Goal: Complete application form

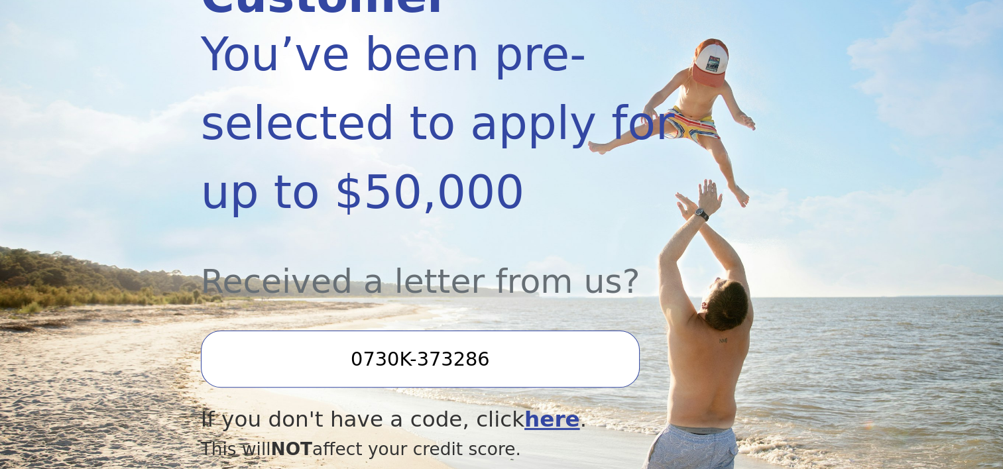
scroll to position [398, 0]
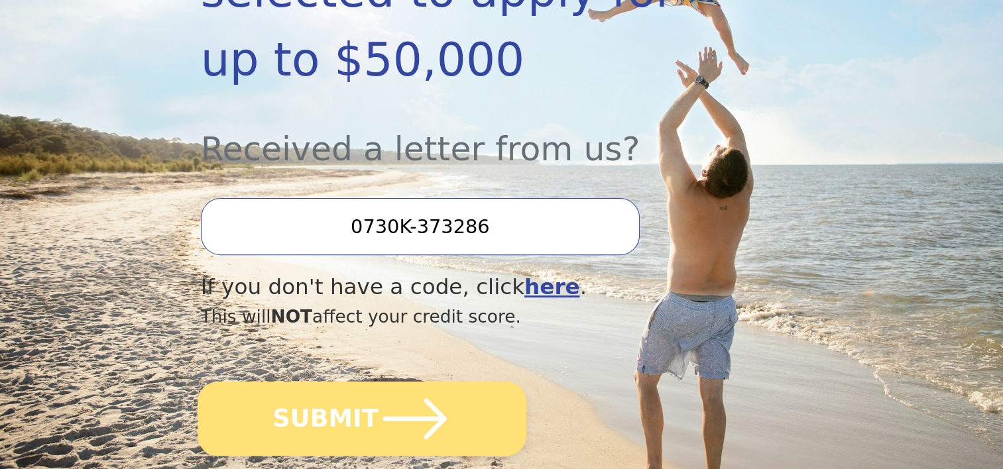
click at [401, 382] on icon "submit" at bounding box center [414, 418] width 73 height 73
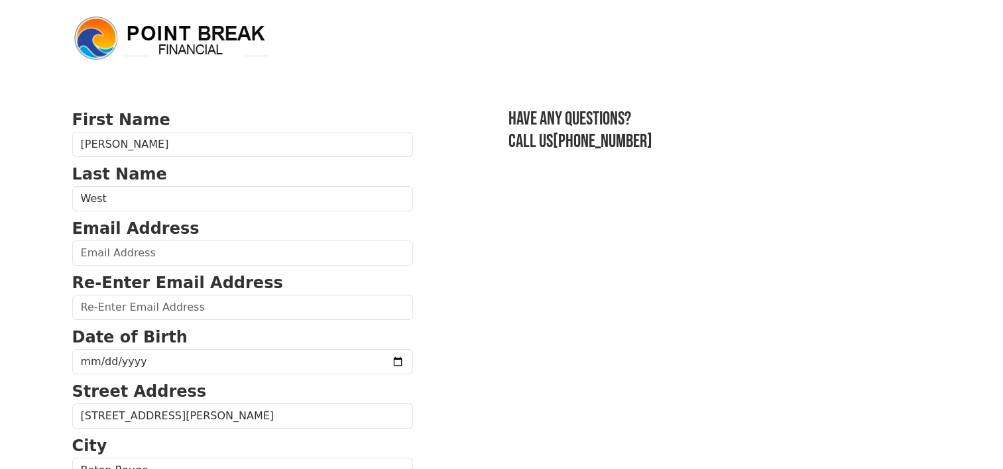
scroll to position [133, 0]
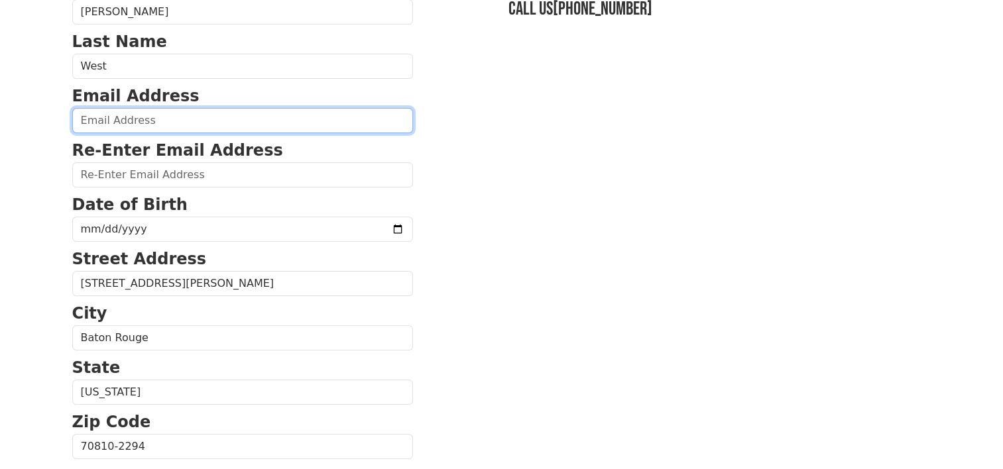
click at [180, 125] on input "email" at bounding box center [242, 120] width 341 height 25
type input "stephenwest22@yahoo.com"
type input "(225) 614-6005"
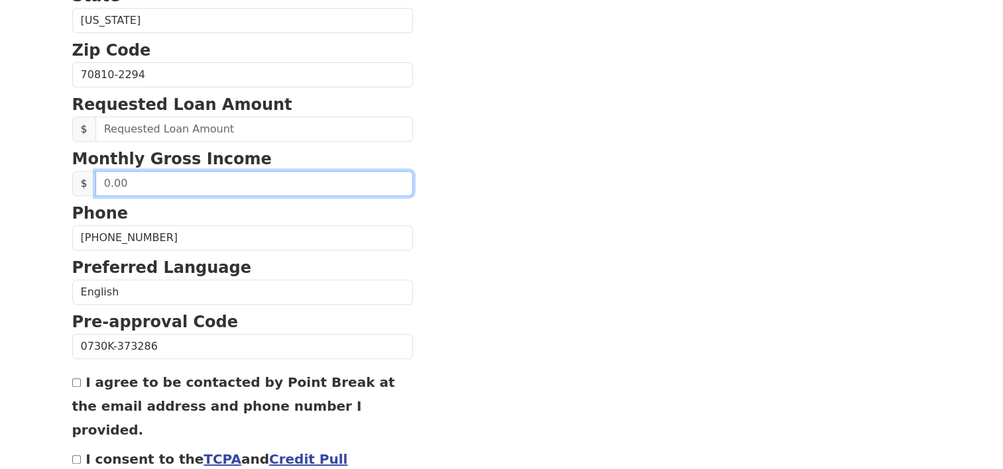
click at [188, 176] on input "text" at bounding box center [253, 183] width 317 height 25
drag, startPoint x: 188, startPoint y: 176, endPoint x: 91, endPoint y: 184, distance: 97.7
click at [91, 184] on div "$" at bounding box center [242, 183] width 341 height 25
type input "10,500.00"
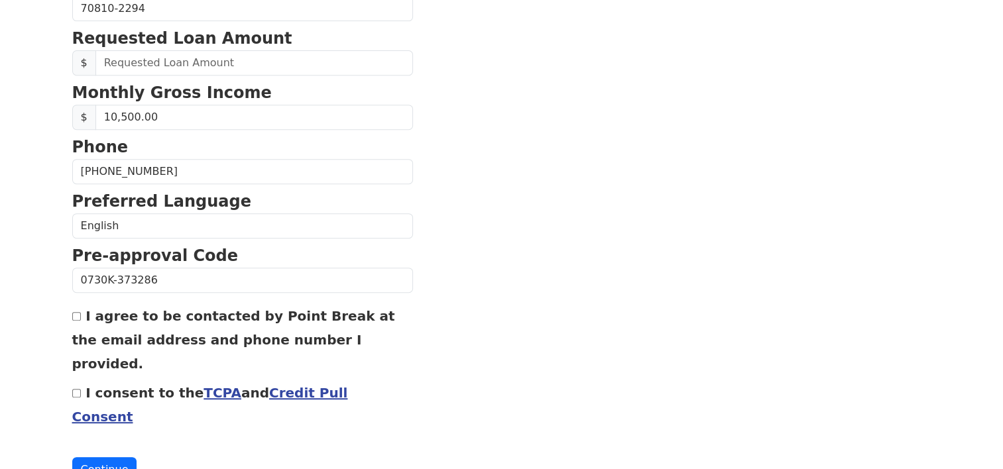
click at [82, 313] on div "I agree to be contacted by Point Break at the email address and phone number I …" at bounding box center [242, 339] width 341 height 72
click at [76, 313] on input "I agree to be contacted by Point Break at the email address and phone number I …" at bounding box center [76, 316] width 9 height 9
checkbox input "true"
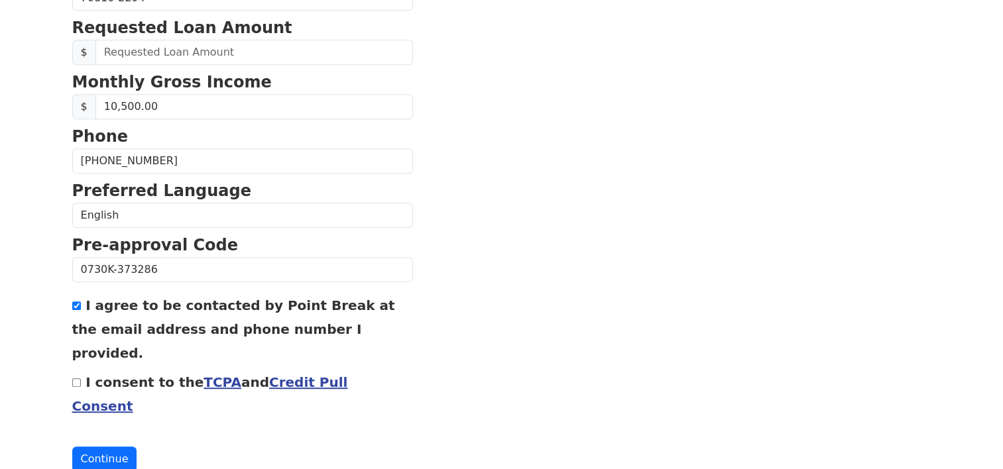
click at [80, 378] on input "I consent to the TCPA and Credit Pull Consent" at bounding box center [76, 382] width 9 height 9
checkbox input "true"
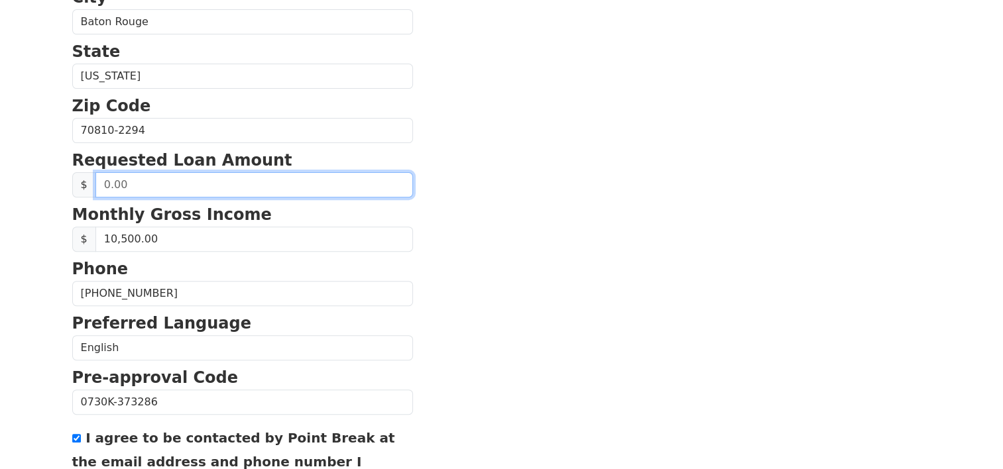
click at [158, 184] on input "text" at bounding box center [253, 184] width 317 height 25
drag, startPoint x: 158, startPoint y: 184, endPoint x: 63, endPoint y: 180, distance: 95.5
type input "30,000.00"
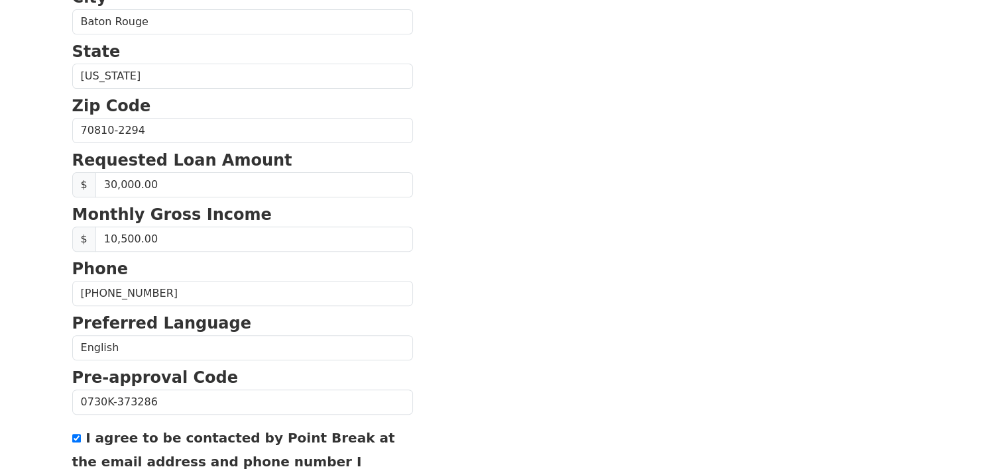
click at [488, 241] on section "First Name Stephen Last Name West Email Address stephenwest22@yahoo.com Re-Ente…" at bounding box center [501, 131] width 859 height 945
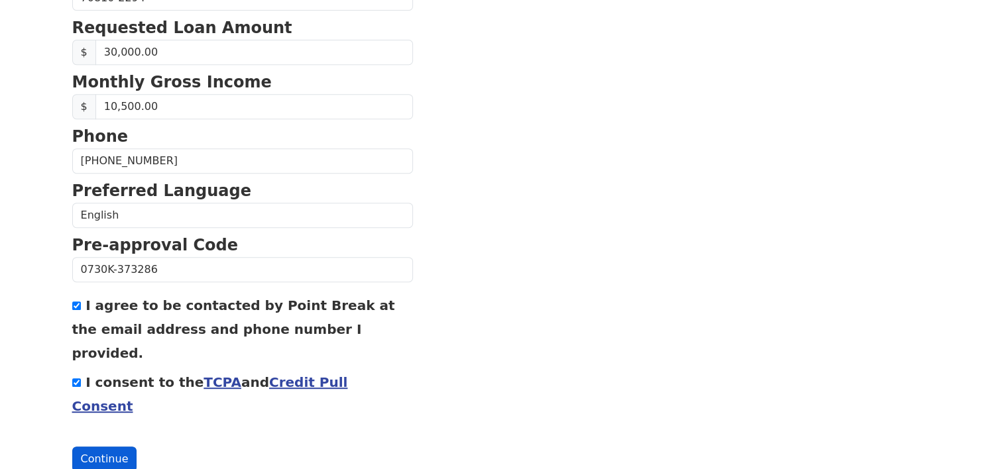
click at [105, 447] on button "Continue" at bounding box center [104, 459] width 65 height 25
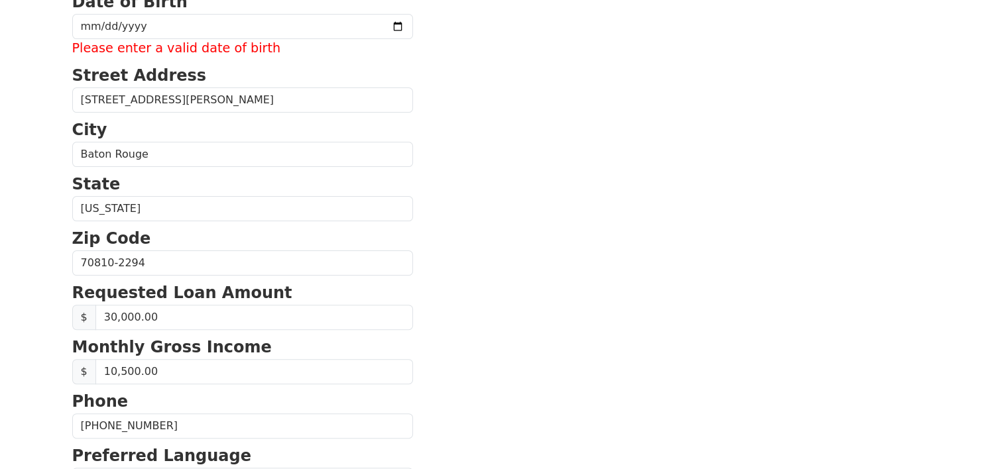
scroll to position [269, 0]
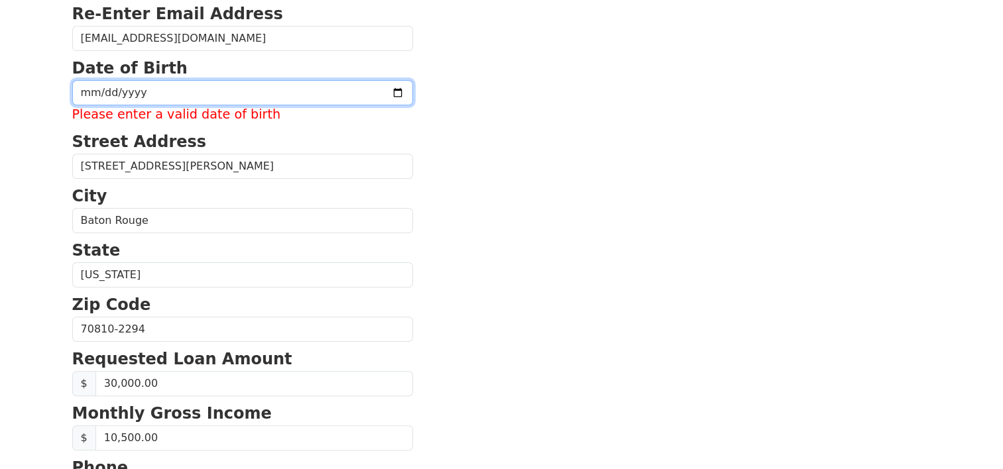
click at [97, 85] on input "date" at bounding box center [242, 92] width 341 height 25
type input "1965-03-23"
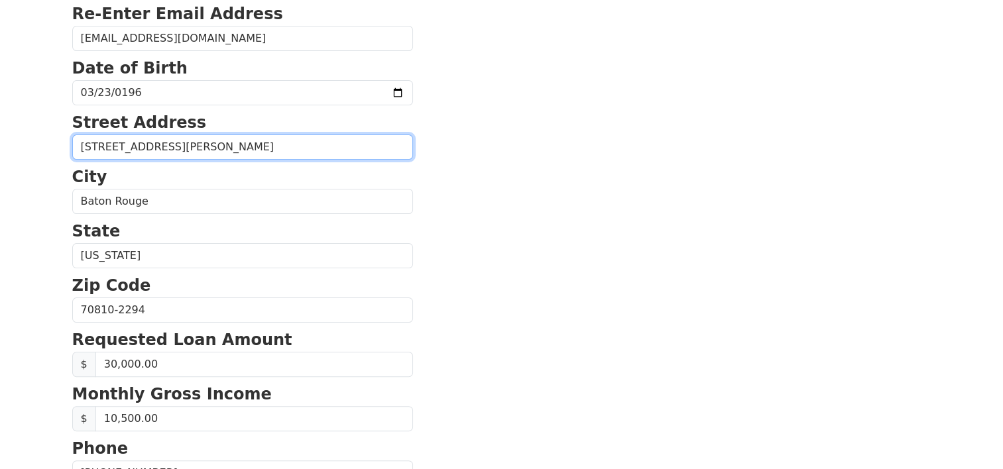
drag, startPoint x: 293, startPoint y: 150, endPoint x: 37, endPoint y: 146, distance: 255.8
type input "10614 Springtree ave"
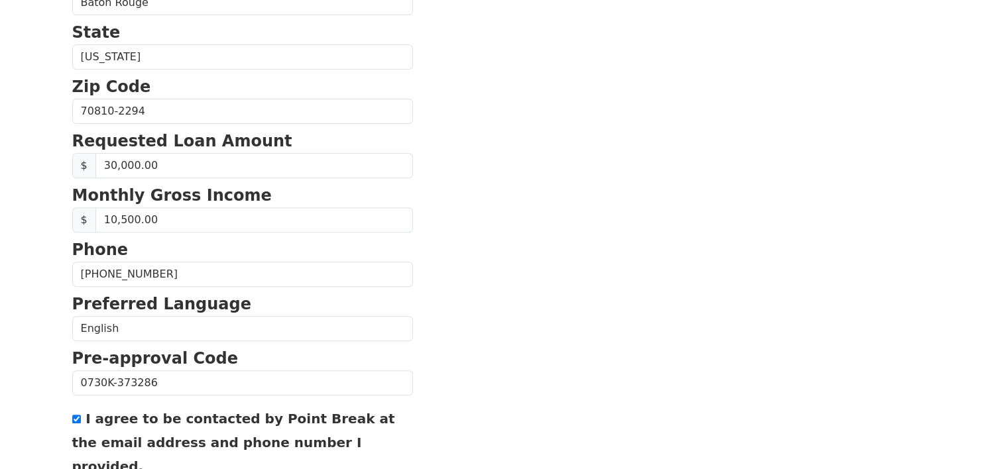
scroll to position [581, 0]
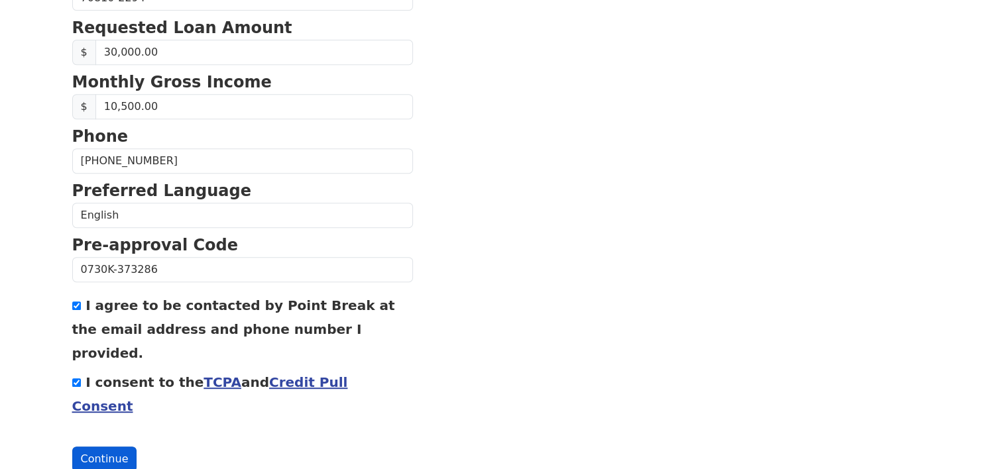
click at [99, 447] on button "Continue" at bounding box center [104, 459] width 65 height 25
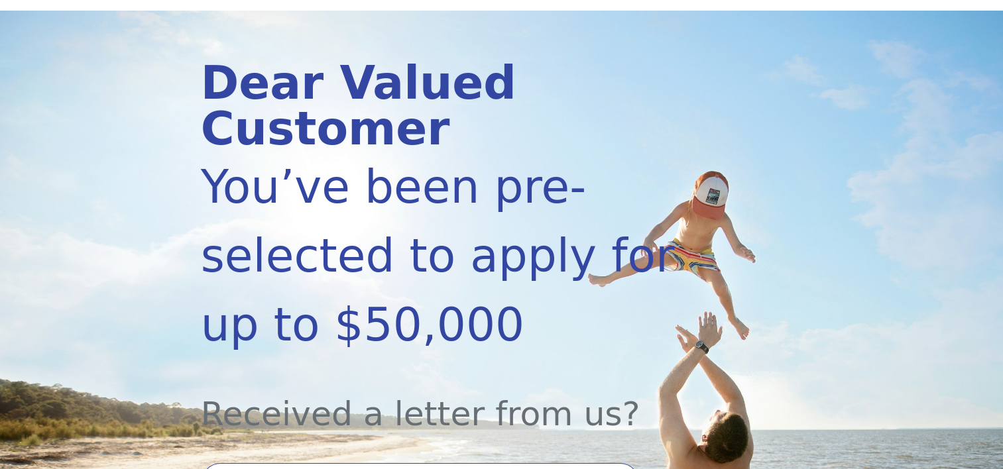
scroll to position [331, 0]
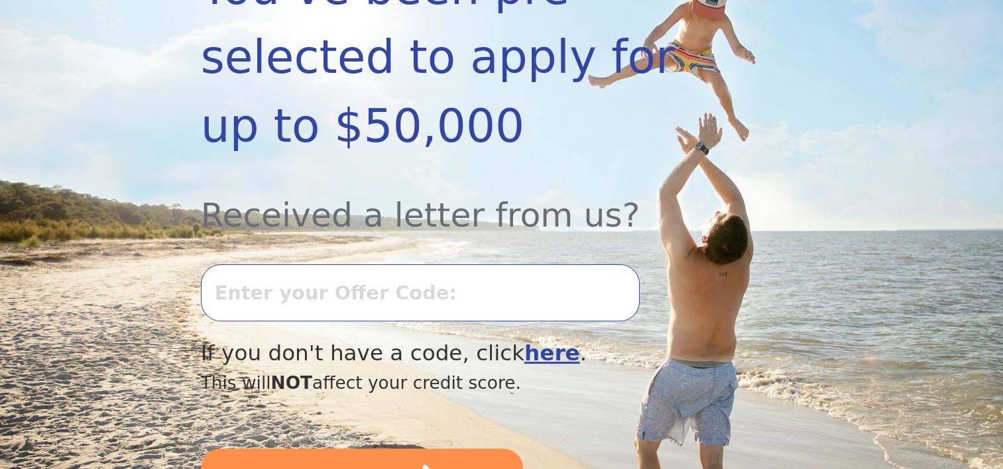
click at [421, 264] on input "text" at bounding box center [420, 292] width 439 height 57
type input "0730K-373286"
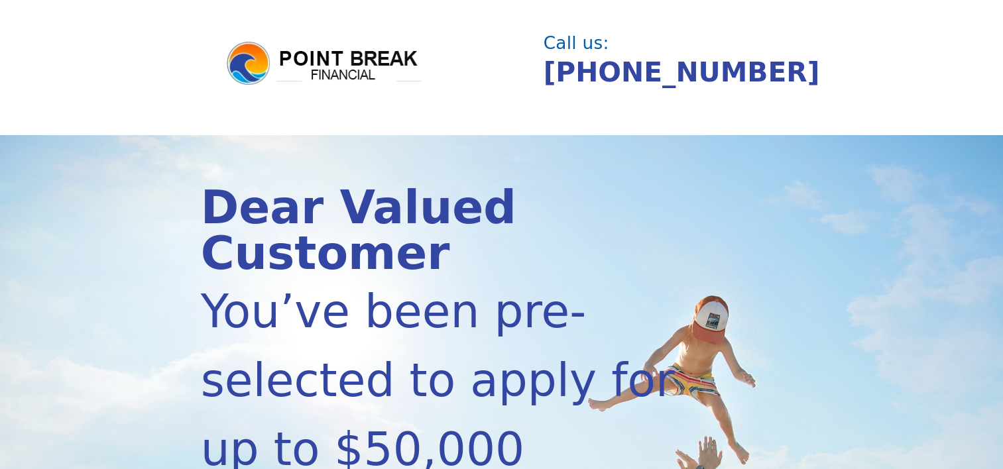
scroll to position [0, 0]
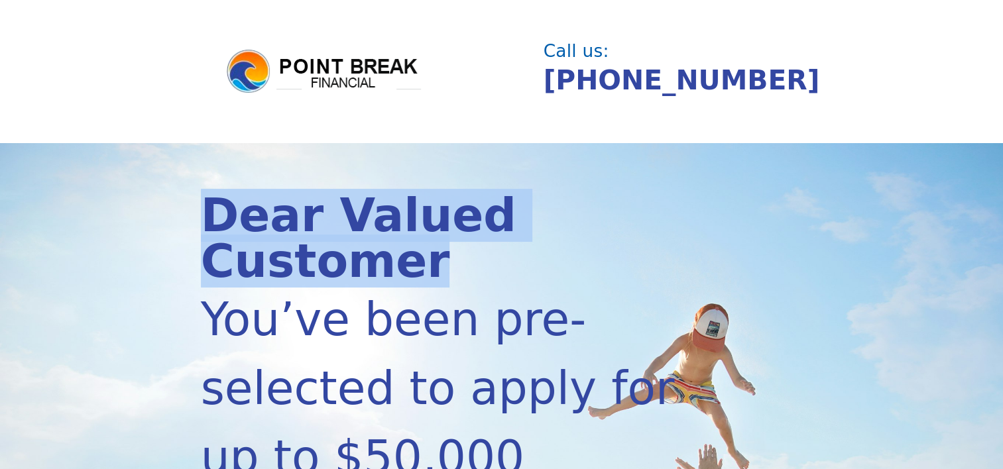
drag, startPoint x: 680, startPoint y: 217, endPoint x: 132, endPoint y: 178, distance: 549.4
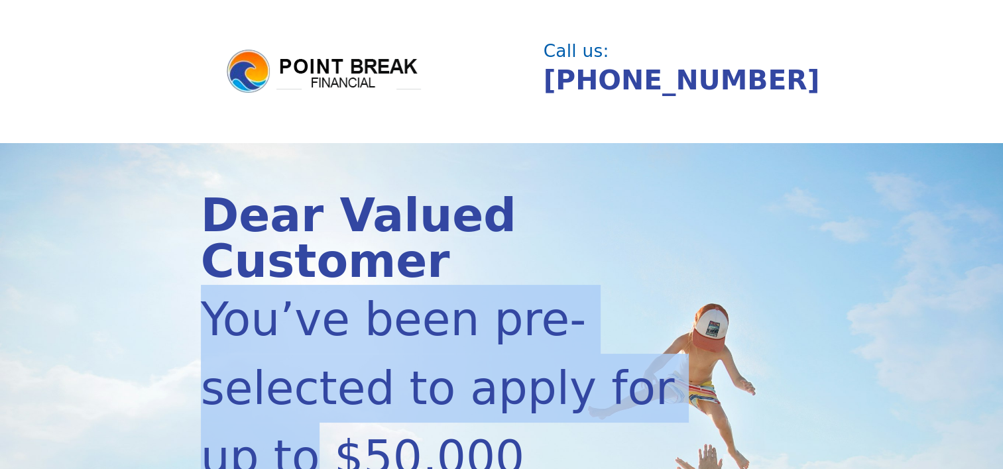
drag, startPoint x: 132, startPoint y: 178, endPoint x: 706, endPoint y: 323, distance: 592.4
click at [706, 323] on div "You’ve been pre-selected to apply for up to $50,000" at bounding box center [457, 388] width 512 height 207
drag, startPoint x: 706, startPoint y: 323, endPoint x: 737, endPoint y: 327, distance: 31.5
drag, startPoint x: 726, startPoint y: 309, endPoint x: 610, endPoint y: 300, distance: 117.0
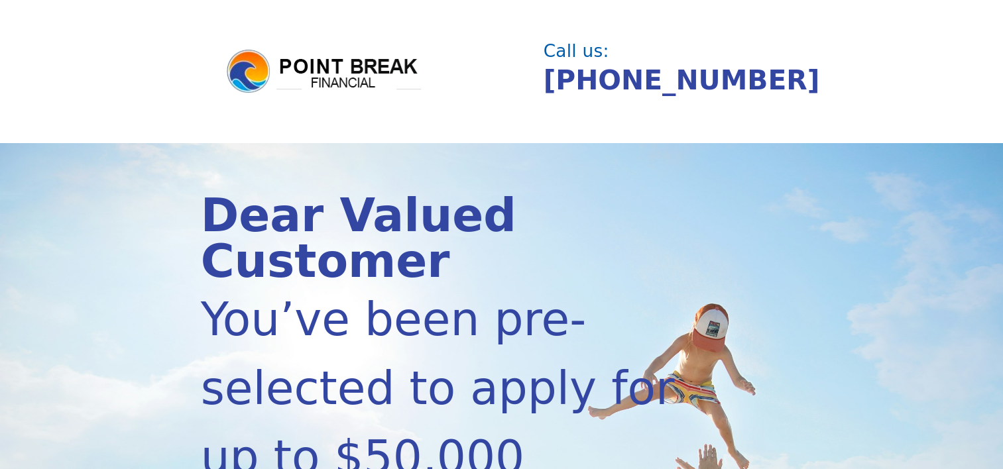
click at [535, 213] on div "Dear Valued Customer" at bounding box center [457, 239] width 512 height 92
